Goal: Task Accomplishment & Management: Manage account settings

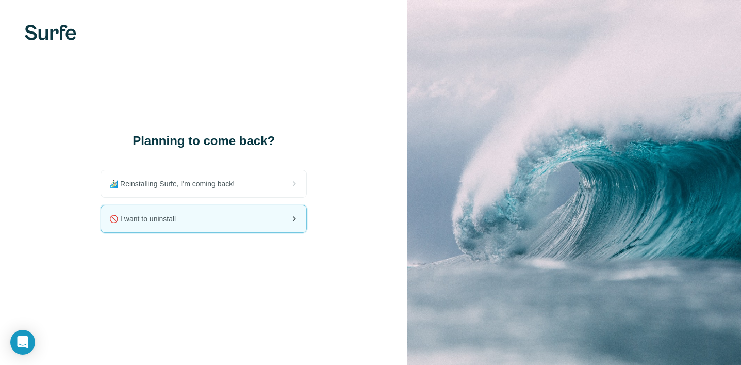
click at [200, 217] on div "🚫 I want to uninstall" at bounding box center [203, 218] width 205 height 27
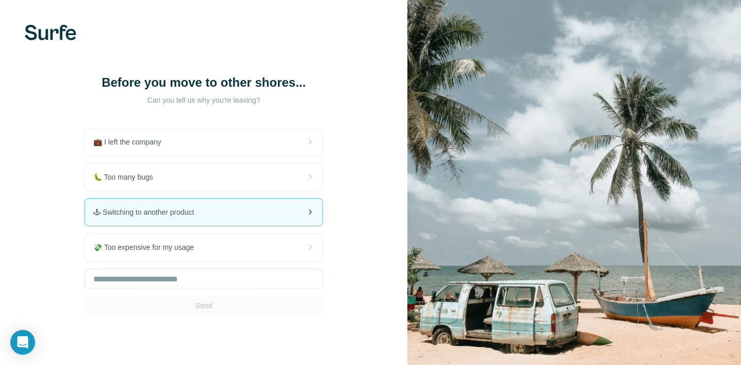
click at [266, 215] on div "🕹 Switching to another product" at bounding box center [203, 212] width 237 height 27
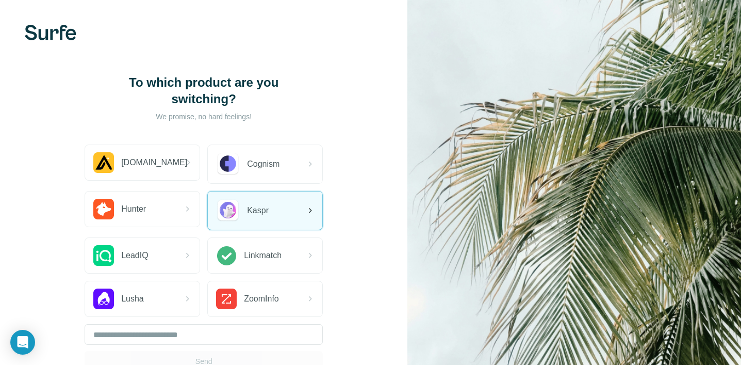
scroll to position [81, 0]
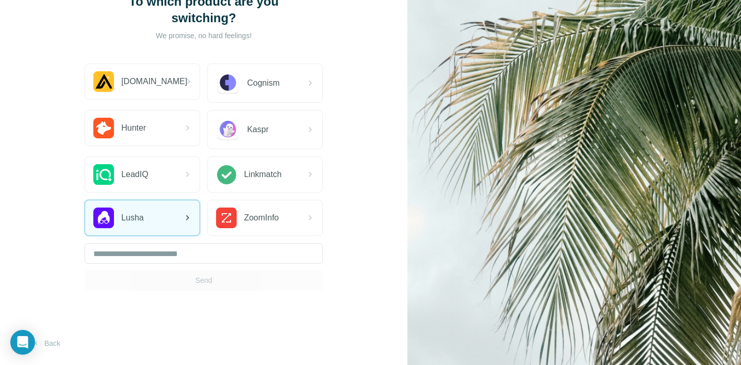
click at [167, 216] on div "Lusha" at bounding box center [142, 217] width 115 height 35
